Goal: Consume media (video, audio): Consume media (video, audio)

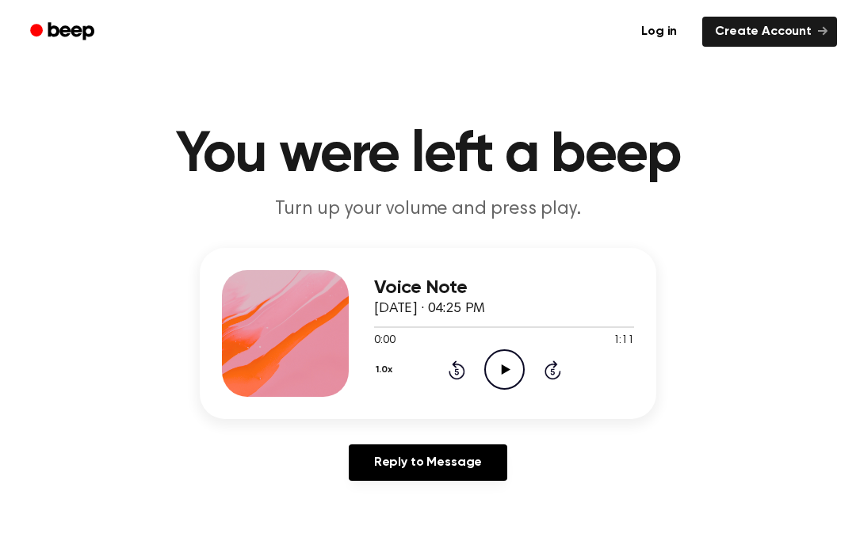
click at [506, 369] on icon at bounding box center [505, 370] width 9 height 10
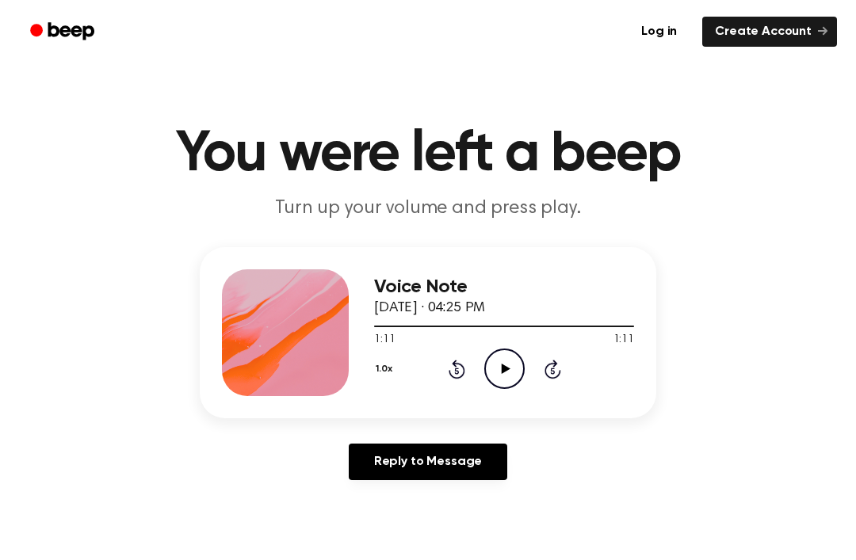
click at [500, 365] on icon "Play Audio" at bounding box center [504, 369] width 40 height 40
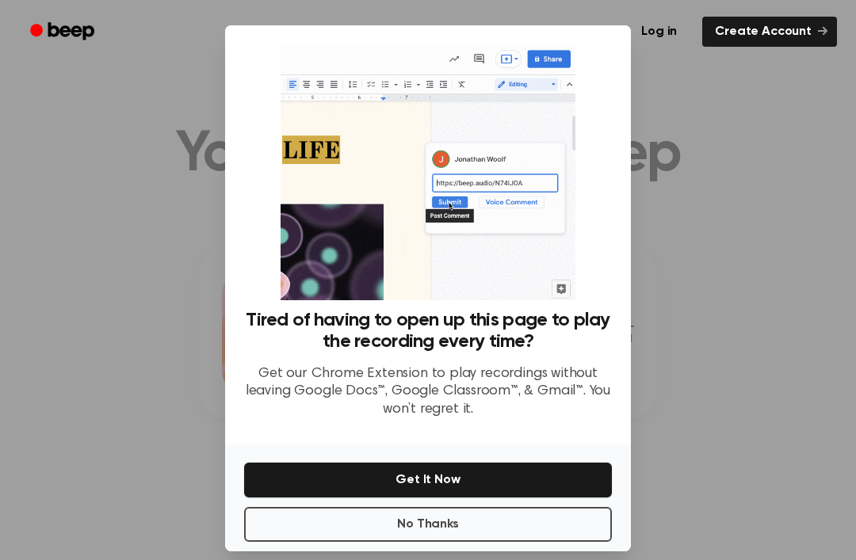
click at [710, 323] on div at bounding box center [428, 280] width 856 height 560
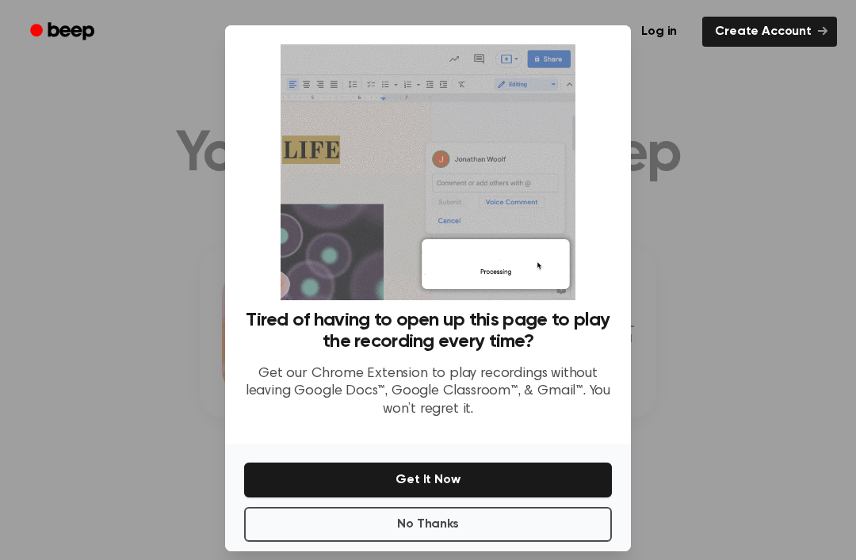
click at [483, 542] on button "No Thanks" at bounding box center [428, 524] width 368 height 35
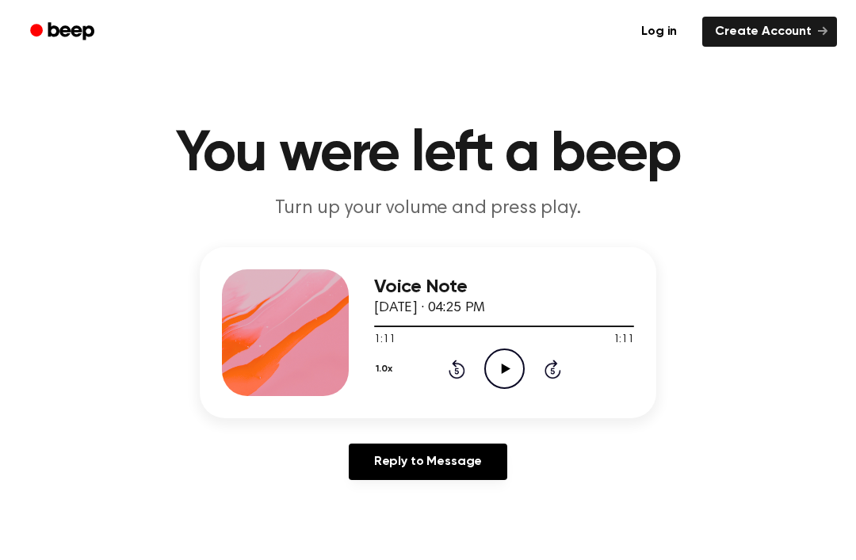
scroll to position [0, 0]
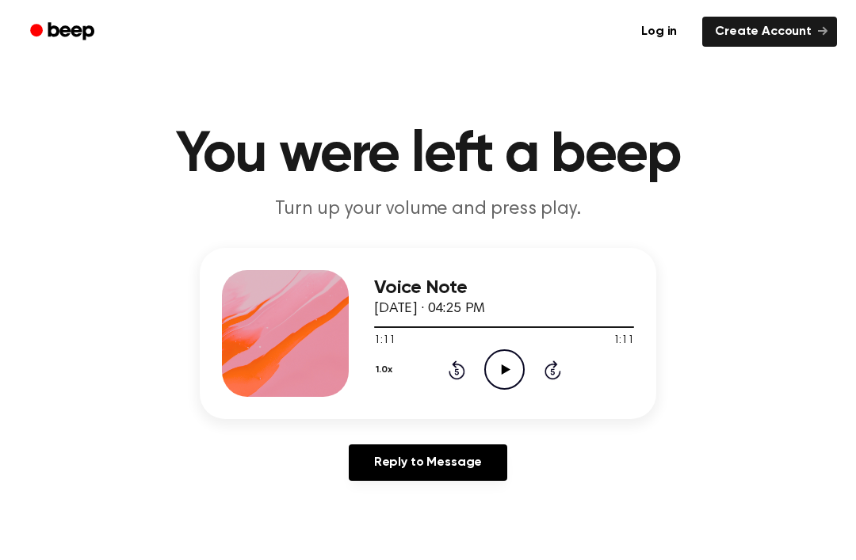
click at [441, 369] on div "1.0x Rewind 5 seconds Play Audio Skip 5 seconds" at bounding box center [504, 369] width 260 height 40
click at [464, 372] on icon at bounding box center [457, 370] width 17 height 19
click at [464, 371] on icon at bounding box center [457, 370] width 17 height 19
click at [452, 361] on icon "Rewind 5 seconds" at bounding box center [456, 370] width 17 height 21
click at [450, 358] on div "1.0x Rewind 5 seconds Play Audio Skip 5 seconds" at bounding box center [504, 369] width 260 height 40
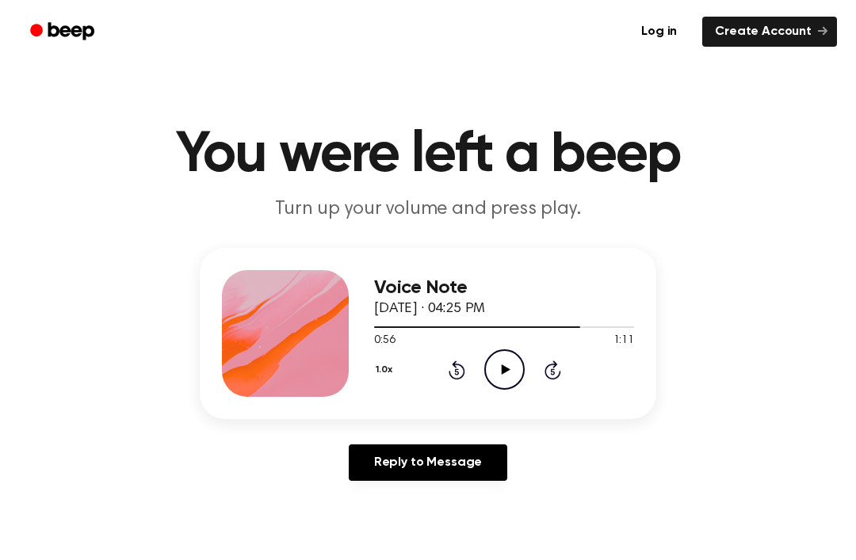
scroll to position [1, 0]
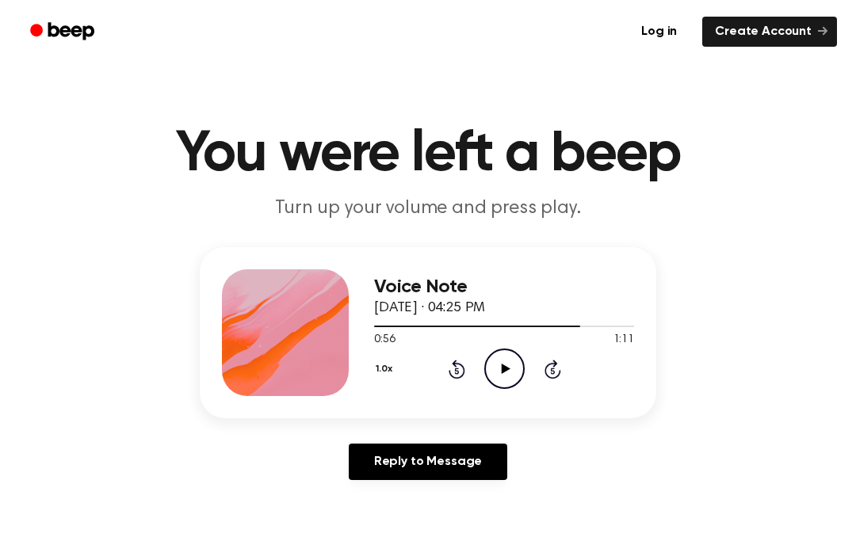
click at [503, 372] on icon at bounding box center [505, 369] width 9 height 10
click at [451, 378] on icon "Rewind 5 seconds" at bounding box center [456, 369] width 17 height 21
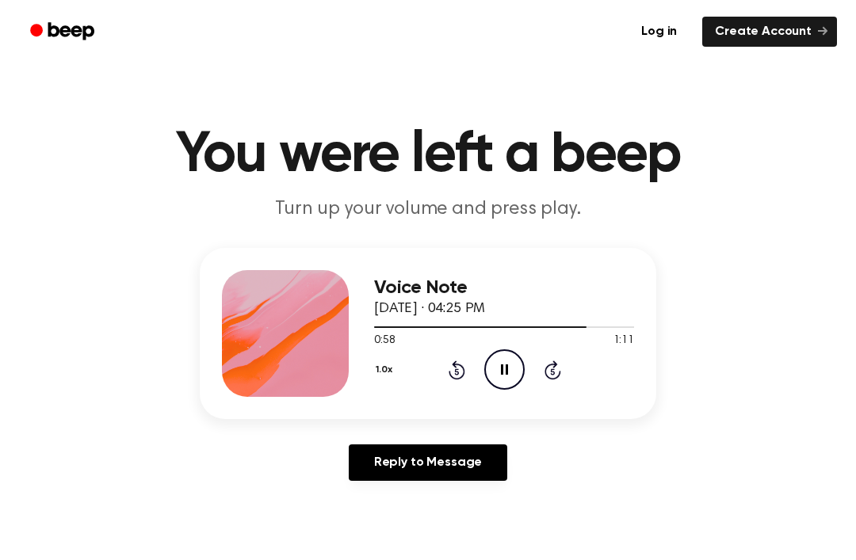
scroll to position [4, 0]
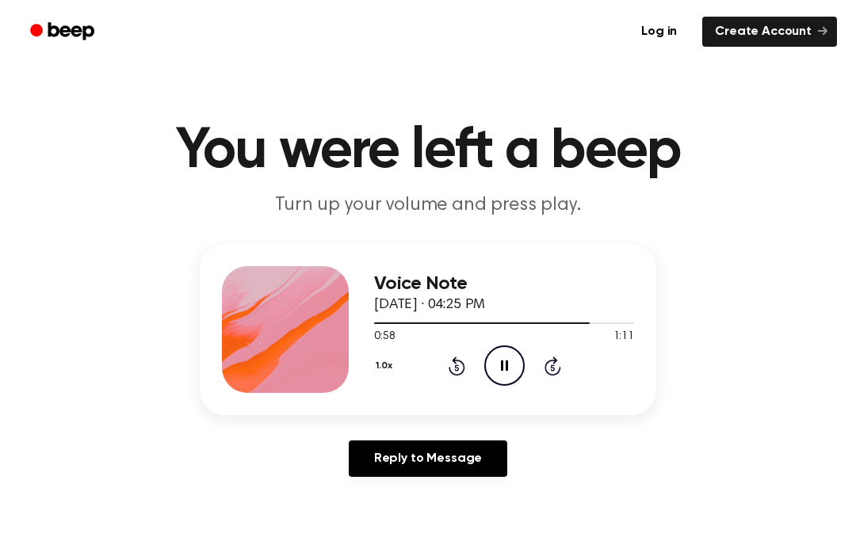
click at [454, 359] on icon at bounding box center [457, 366] width 17 height 19
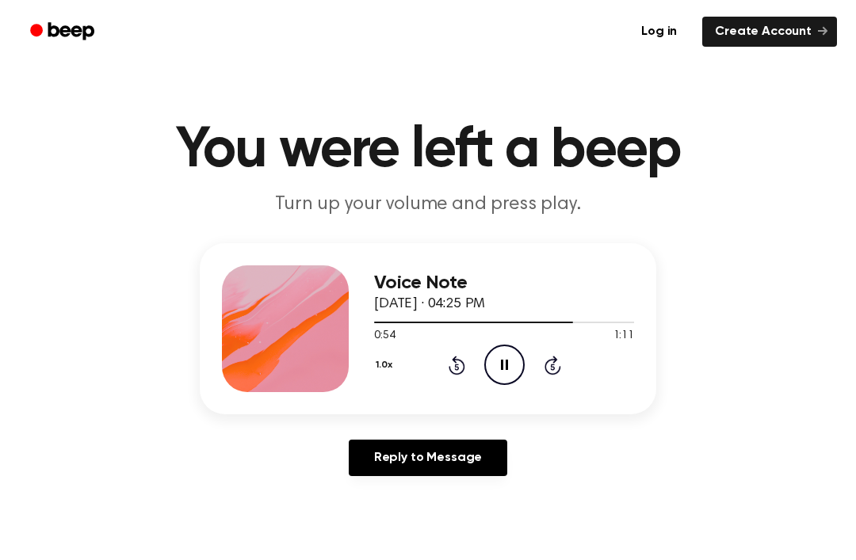
click at [457, 364] on icon "Rewind 5 seconds" at bounding box center [456, 365] width 17 height 21
click at [455, 365] on icon "Rewind 5 seconds" at bounding box center [456, 365] width 17 height 21
